Goal: Transaction & Acquisition: Purchase product/service

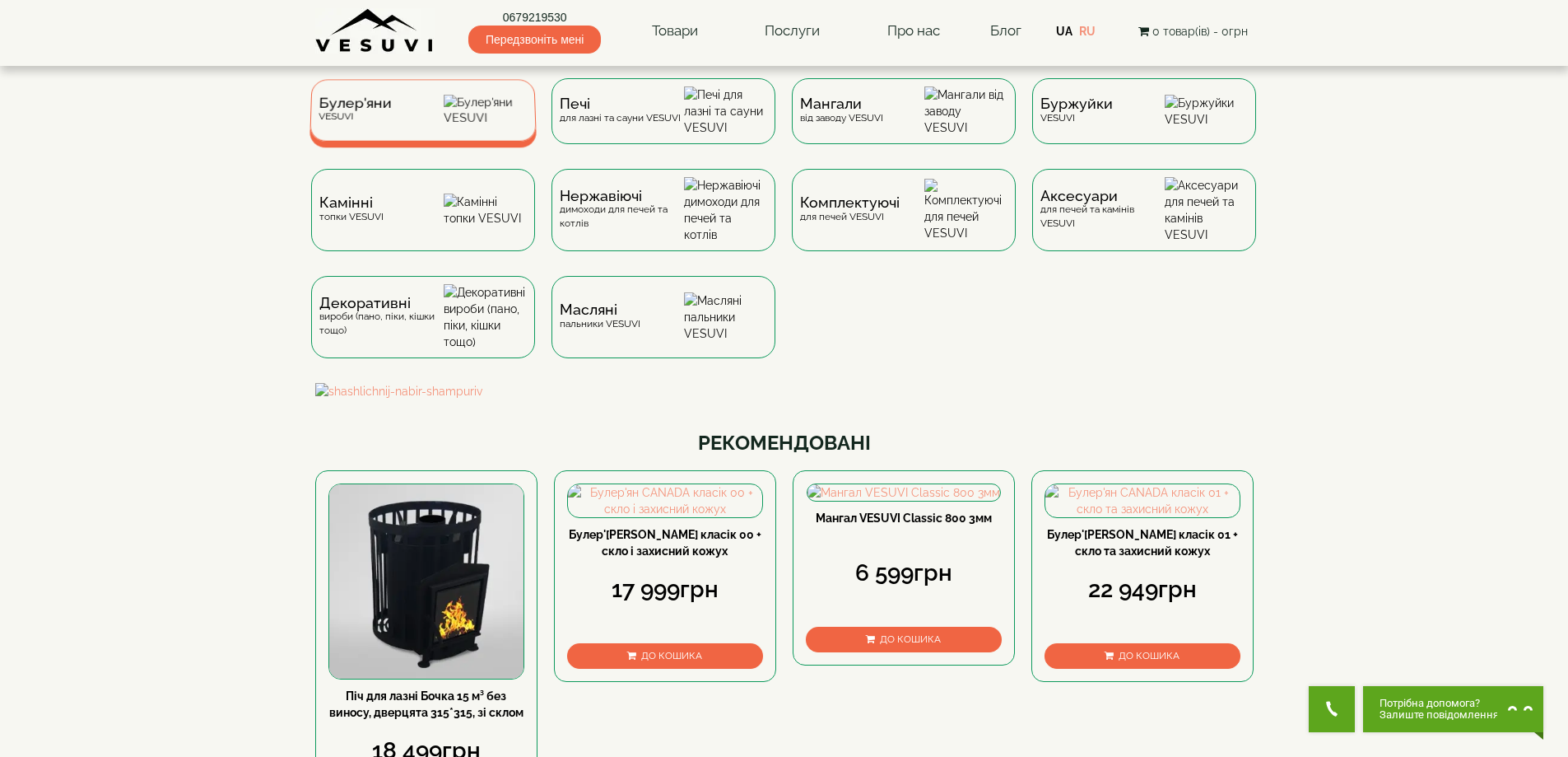
click at [429, 106] on div "Булер'яни VESUVI" at bounding box center [423, 110] width 227 height 62
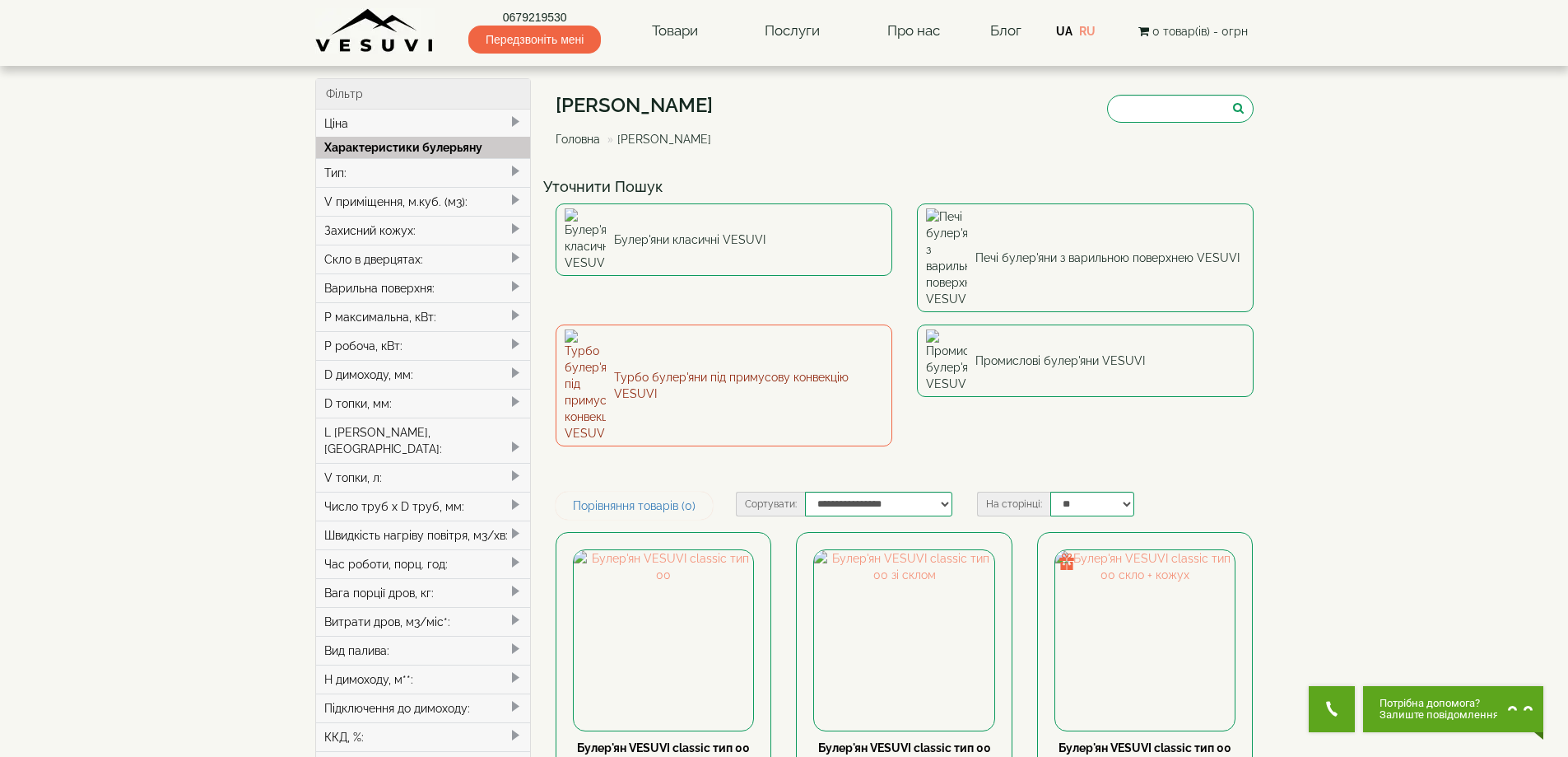
click at [750, 325] on link "Турбо булер'яни під примусову конвекцію VESUVI" at bounding box center [724, 385] width 337 height 122
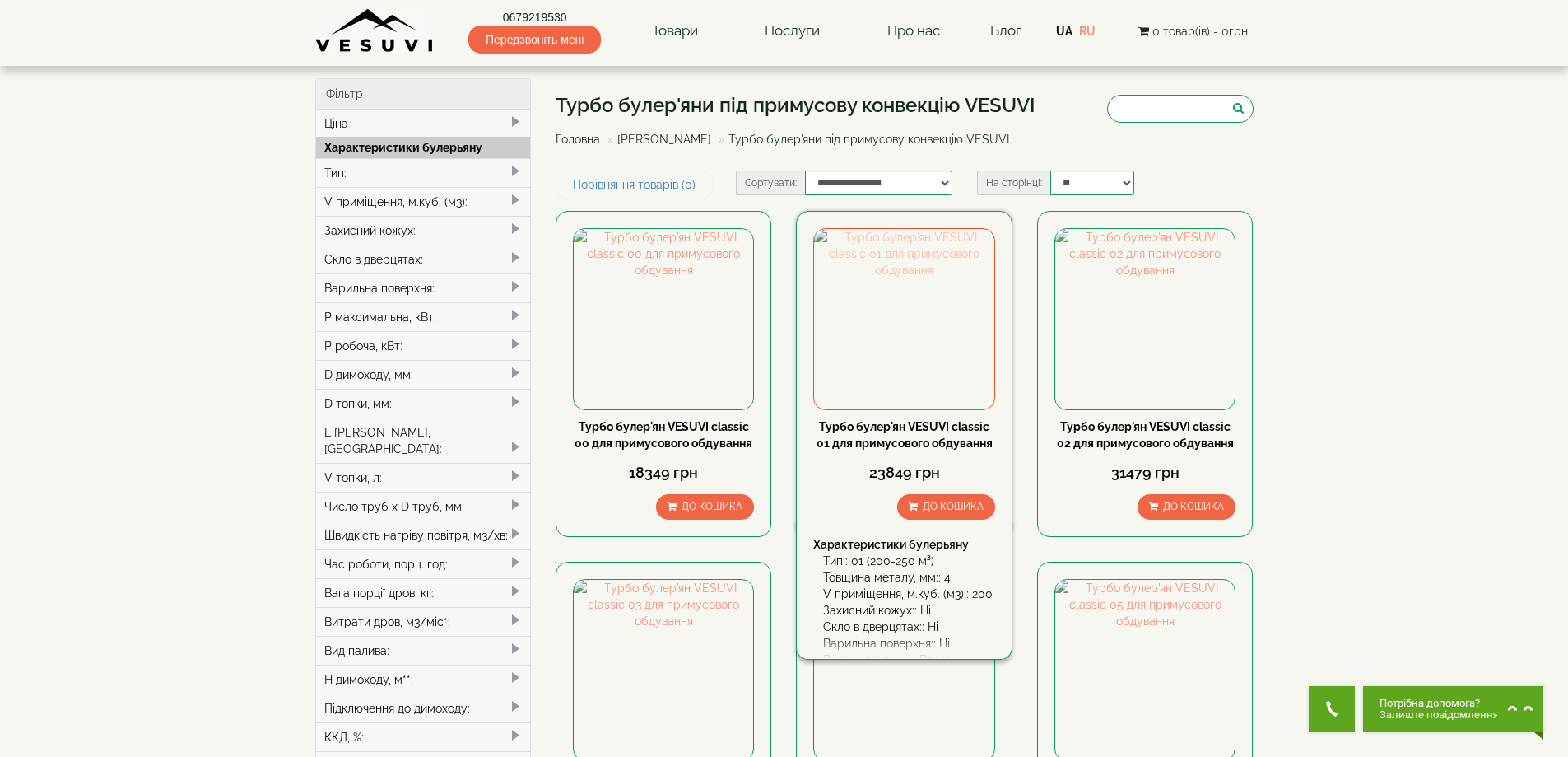
click at [912, 338] on img at bounding box center [904, 319] width 180 height 180
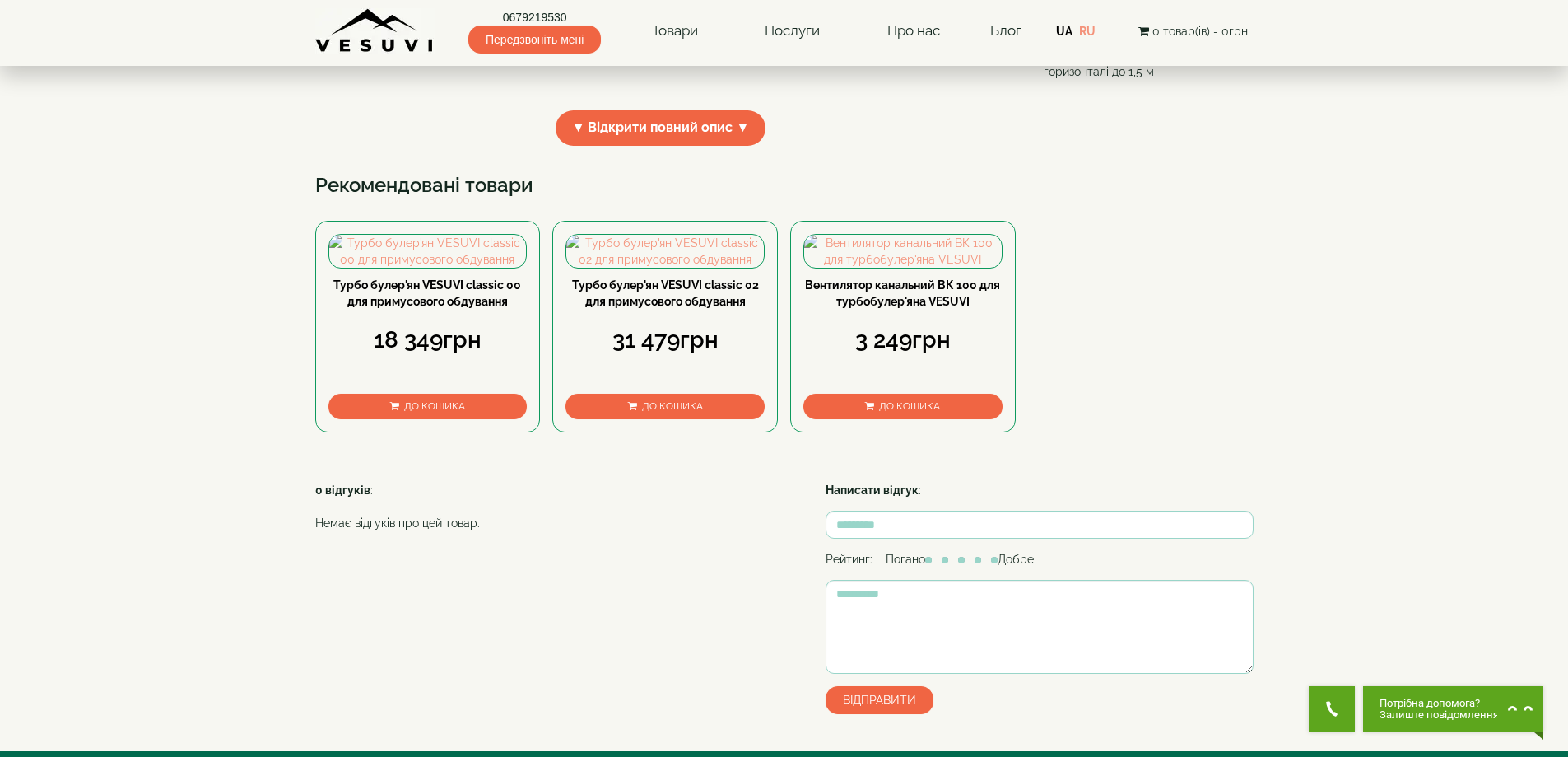
scroll to position [823, 0]
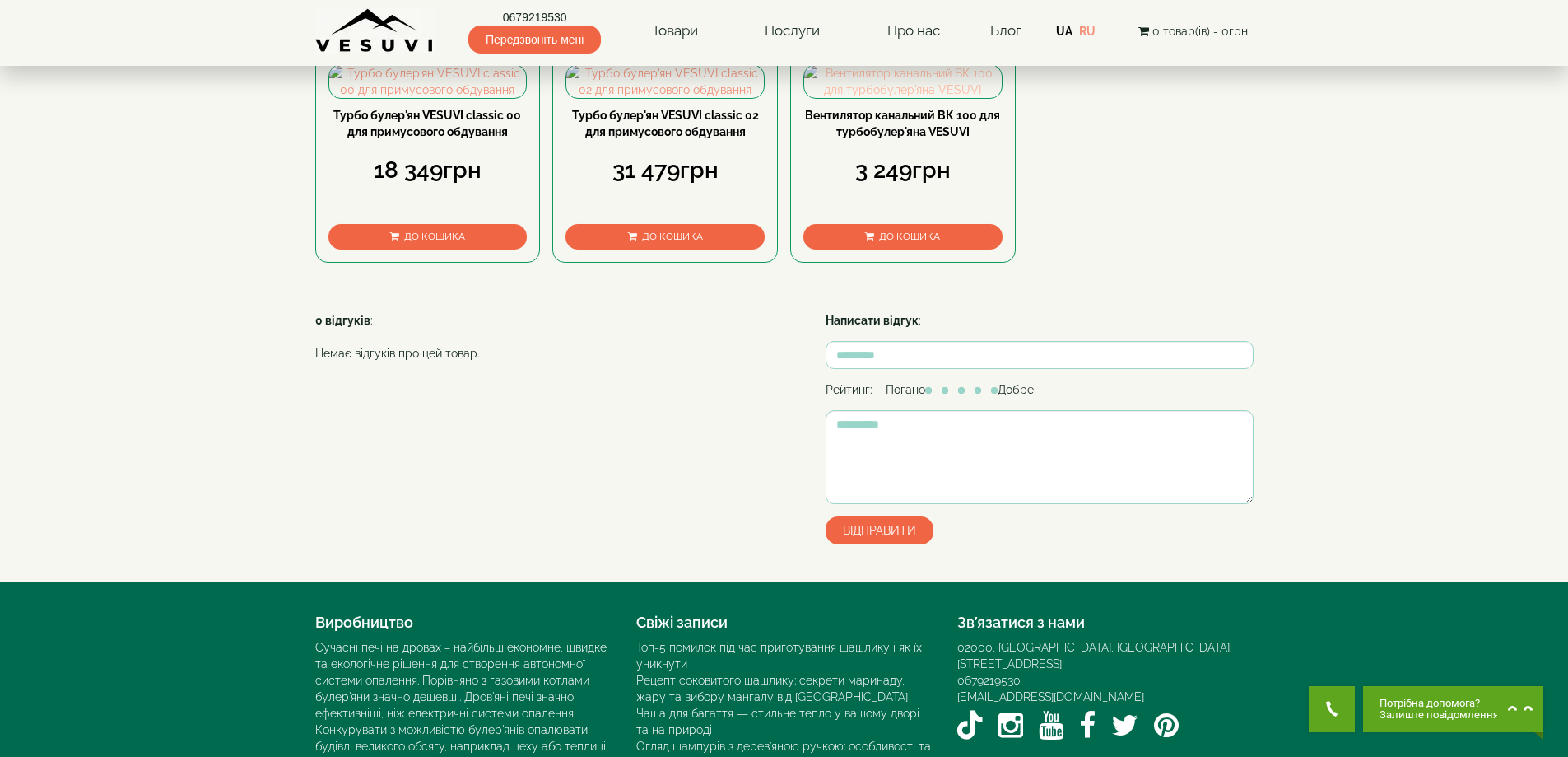
click at [921, 98] on img at bounding box center [902, 81] width 198 height 33
